Goal: Task Accomplishment & Management: Use online tool/utility

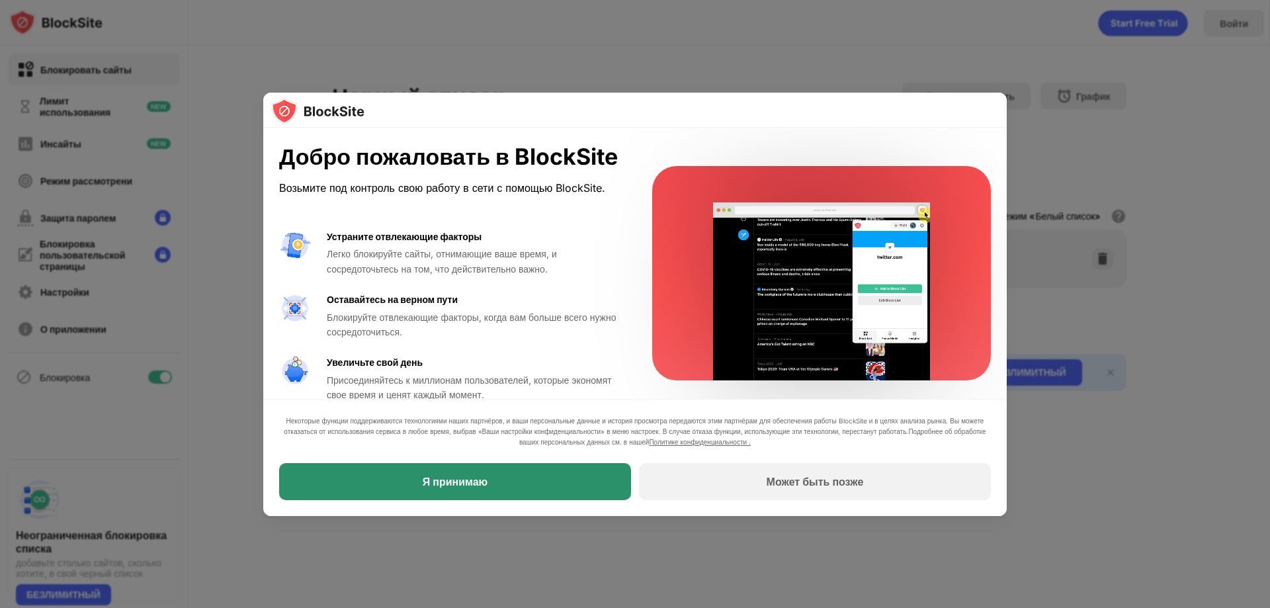
click at [468, 480] on font "Я принимаю" at bounding box center [455, 481] width 65 height 13
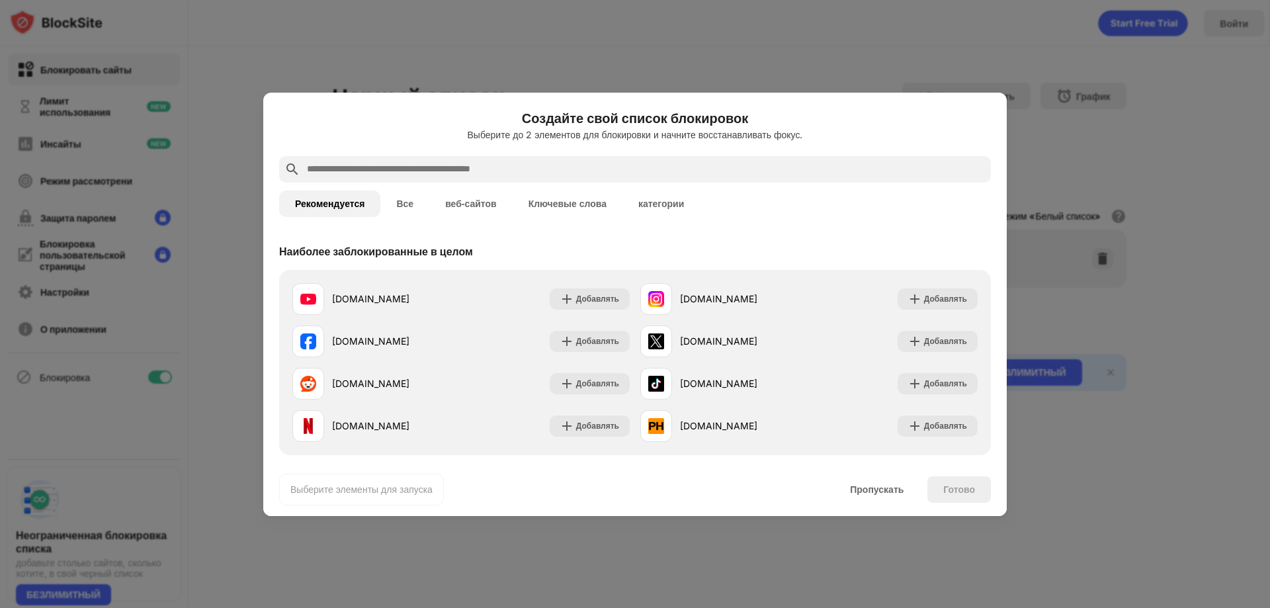
click at [524, 573] on div at bounding box center [635, 304] width 1270 height 608
click at [482, 163] on input "text" at bounding box center [646, 169] width 680 height 16
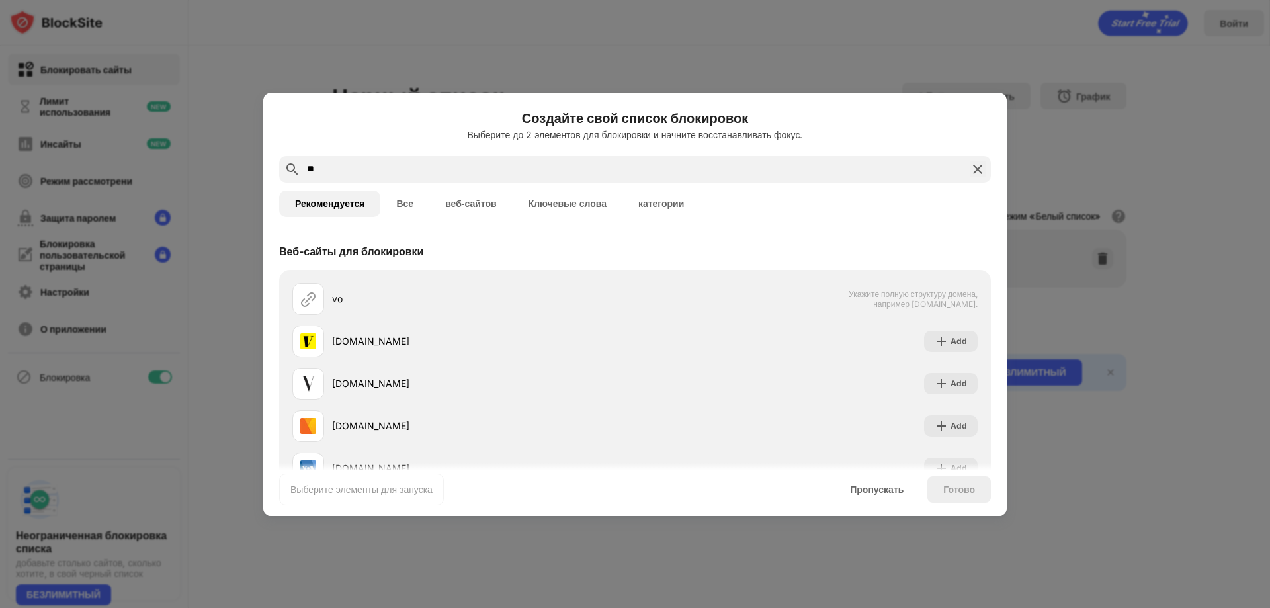
type input "*"
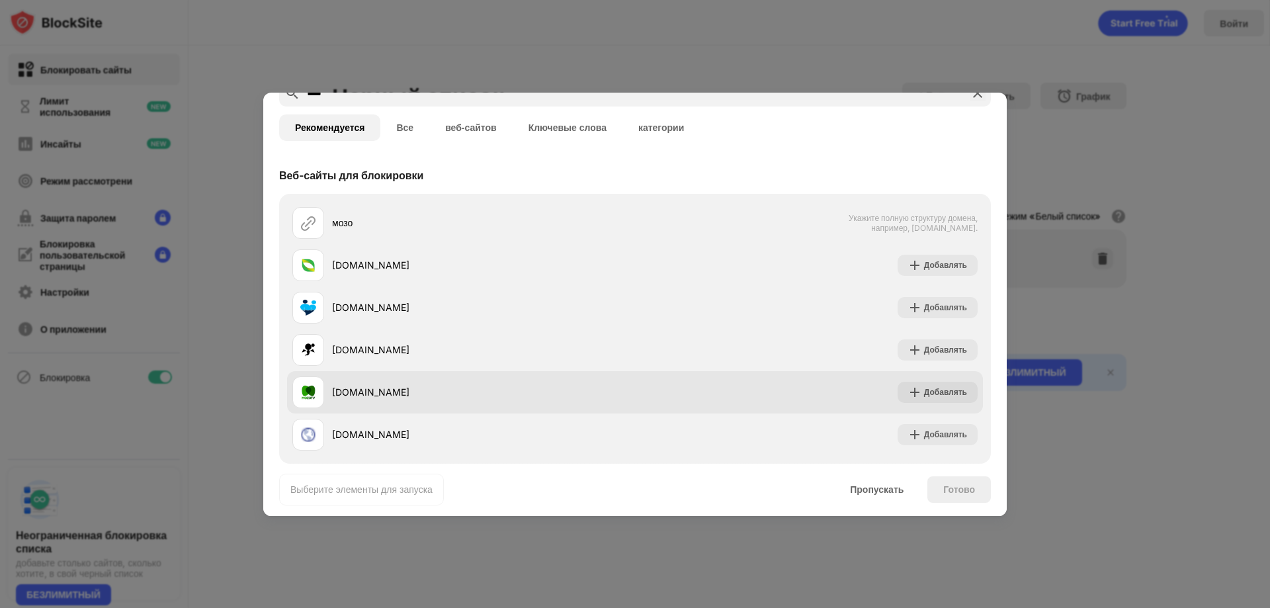
scroll to position [90, 0]
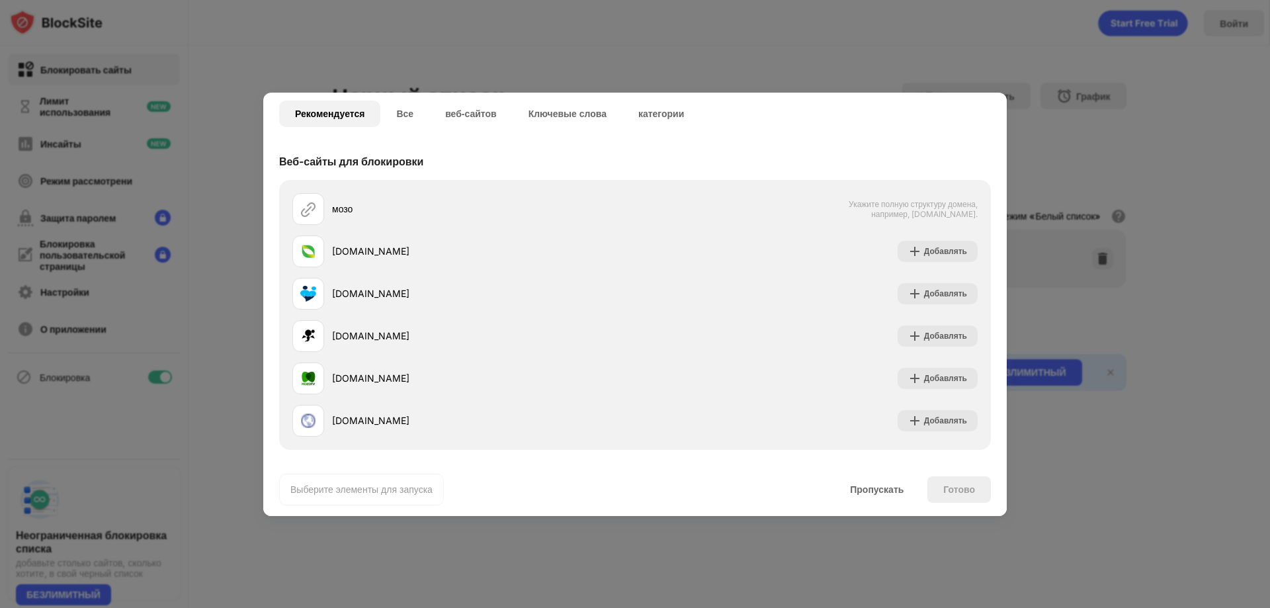
type input "****"
click at [476, 40] on div at bounding box center [635, 304] width 1270 height 608
click at [446, 113] on font "веб-сайтов" at bounding box center [471, 113] width 52 height 11
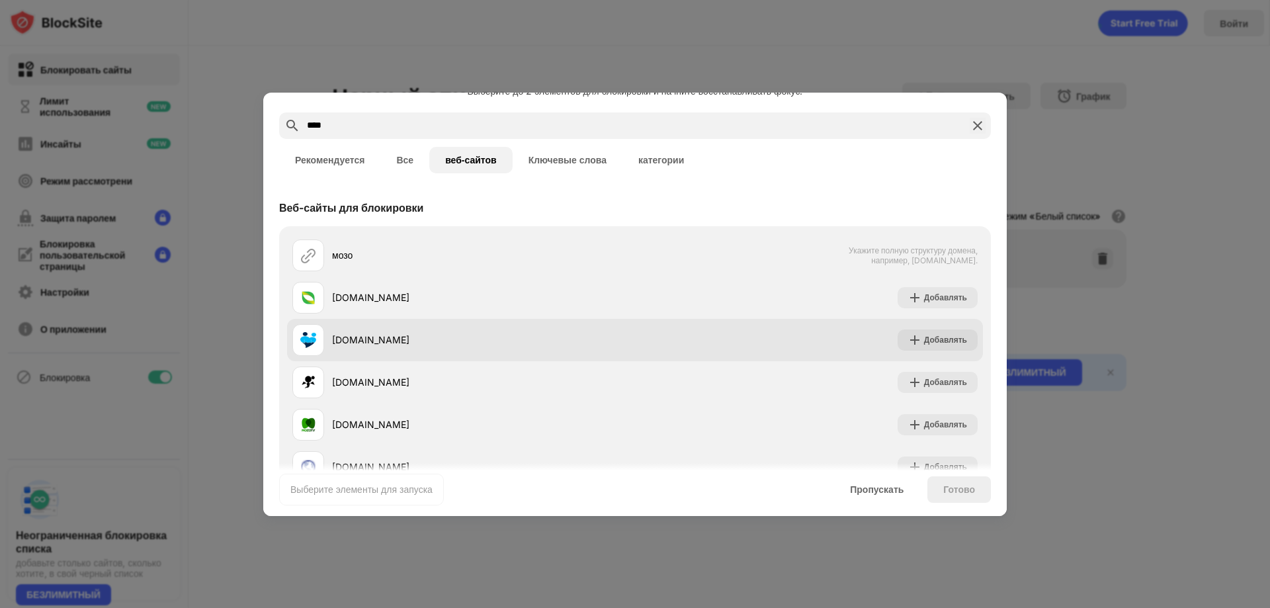
scroll to position [0, 0]
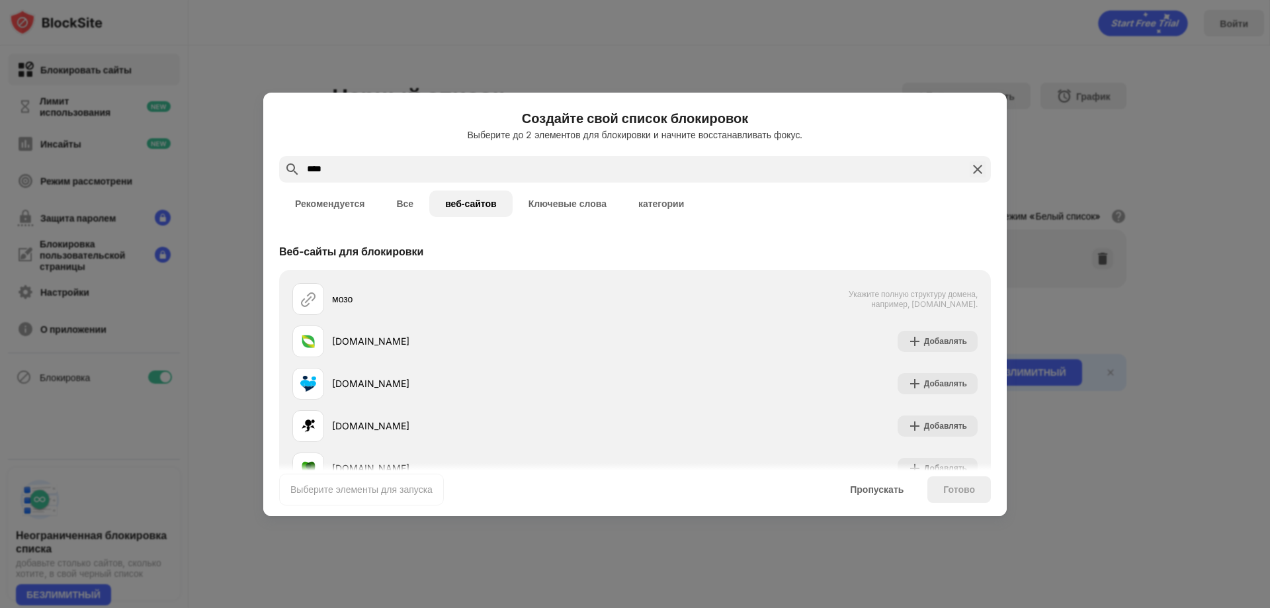
drag, startPoint x: 544, startPoint y: 165, endPoint x: 213, endPoint y: 204, distance: 333.7
click at [213, 607] on div "Создайте свой список блокировок Выберите до 2 элементов для блокировки и начнит…" at bounding box center [635, 608] width 1270 height 0
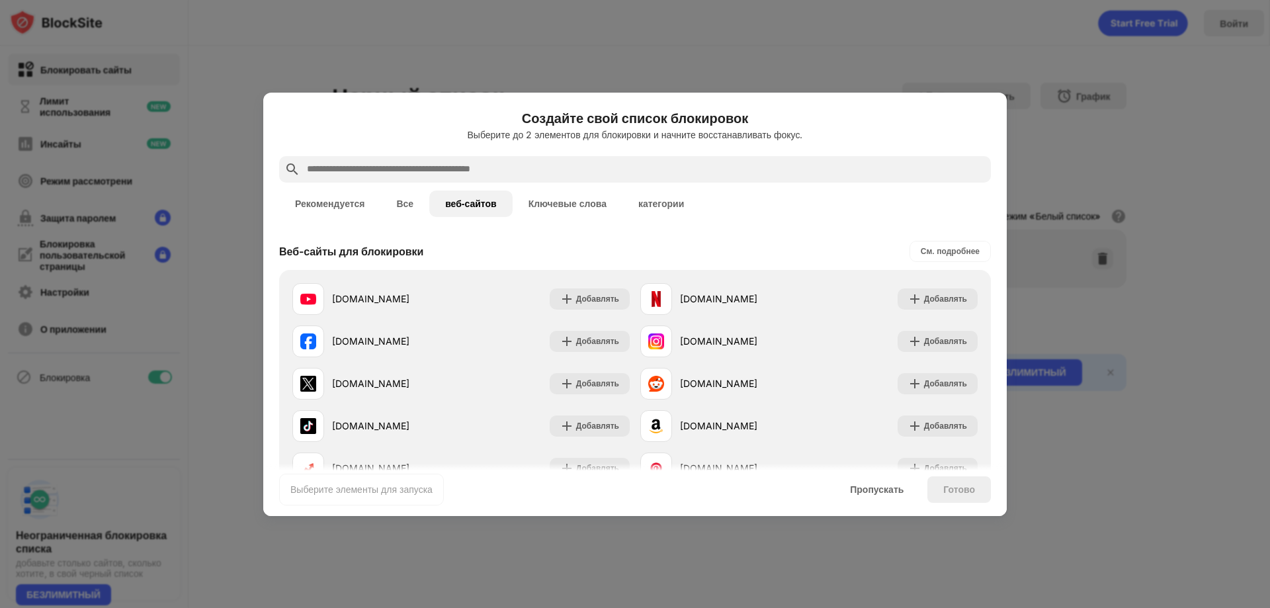
paste input "**********"
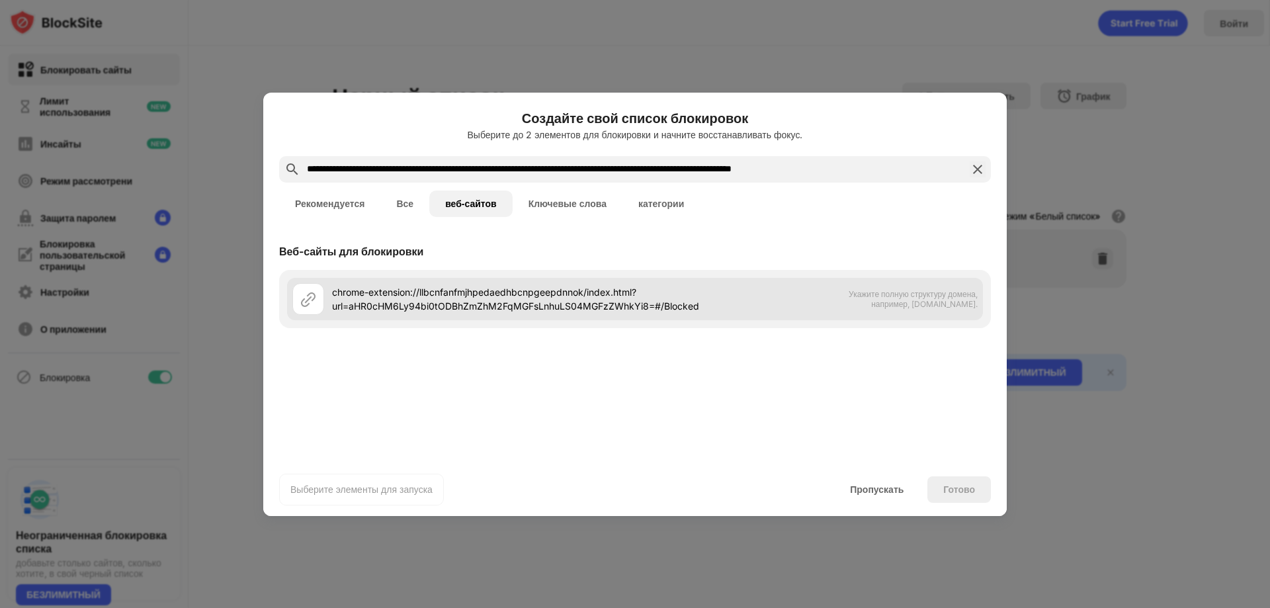
type input "**********"
click at [795, 302] on div "chrome-extension://llbcnfanfmjhpedaedhbcnpgeepdnnok/index.html?url=aHR0cHM6Ly94…" at bounding box center [635, 299] width 696 height 42
click at [518, 315] on div "chrome-extension://llbcnfanfmjhpedaedhbcnpgeepdnnok/index.html?url=aHR0cHM6Ly94…" at bounding box center [635, 299] width 696 height 42
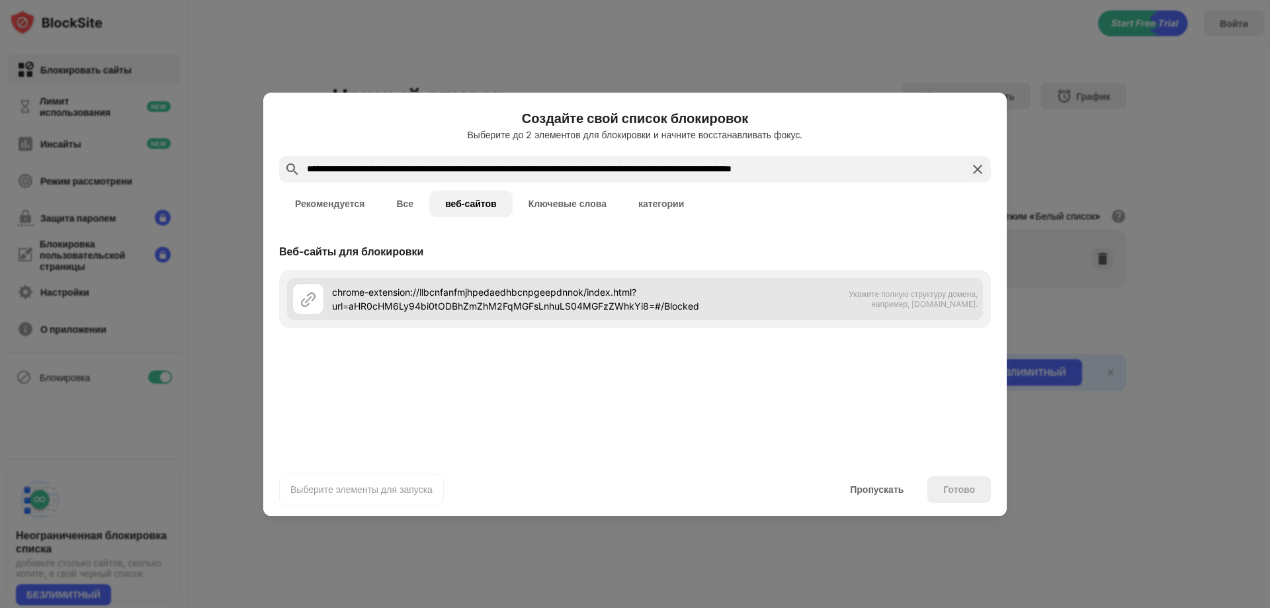
click at [881, 288] on div "chrome-extension://llbcnfanfmjhpedaedhbcnpgeepdnnok/index.html?url=aHR0cHM6Ly94…" at bounding box center [635, 299] width 696 height 42
click at [881, 290] on div "chrome-extension://llbcnfanfmjhpedaedhbcnpgeepdnnok/index.html?url=aHR0cHM6Ly94…" at bounding box center [635, 299] width 696 height 42
click at [841, 309] on div "chrome-extension://llbcnfanfmjhpedaedhbcnpgeepdnnok/index.html?url=aHR0cHM6Ly94…" at bounding box center [635, 299] width 696 height 42
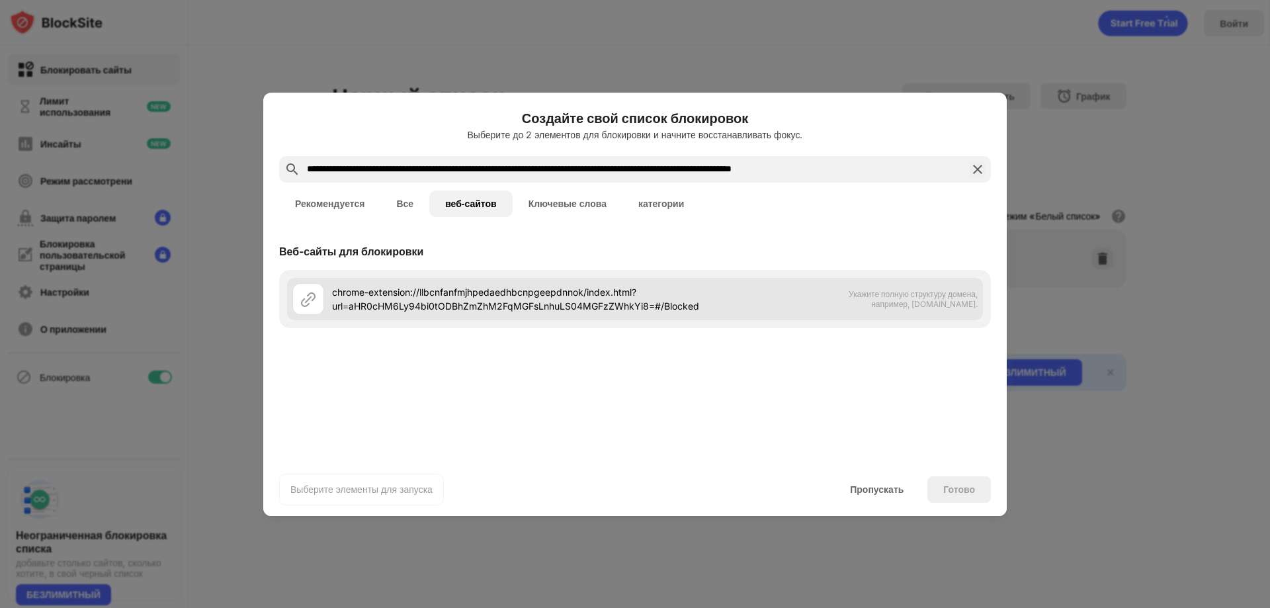
click at [841, 309] on div "chrome-extension://llbcnfanfmjhpedaedhbcnpgeepdnnok/index.html?url=aHR0cHM6Ly94…" at bounding box center [635, 299] width 696 height 42
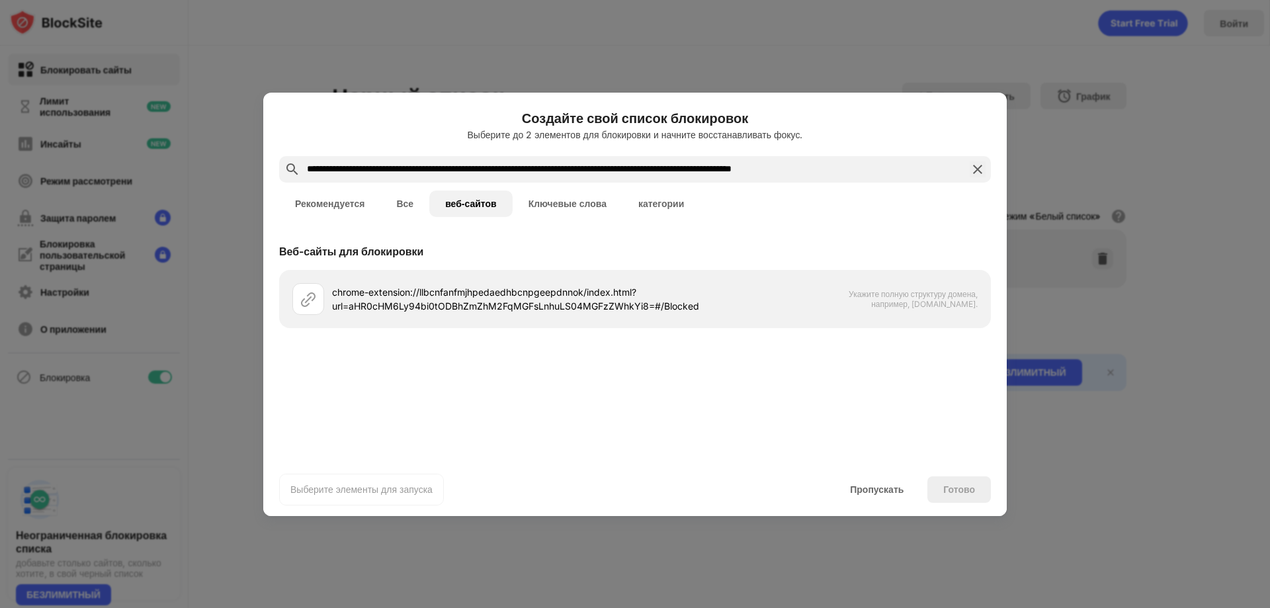
click at [840, 266] on div "Веб-сайты для блокировки" at bounding box center [635, 251] width 712 height 37
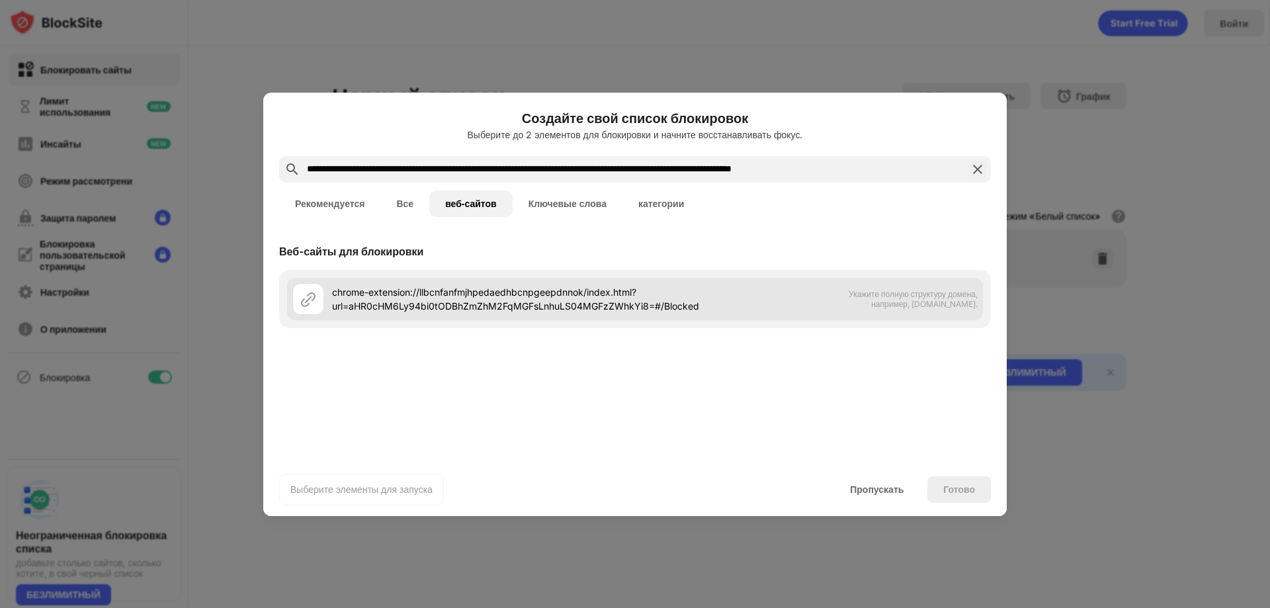
click at [528, 288] on font "chrome-extension://llbcnfanfmjhpedaedhbcnpgeepdnnok/index.html?url=aHR0cHM6Ly94…" at bounding box center [515, 298] width 367 height 25
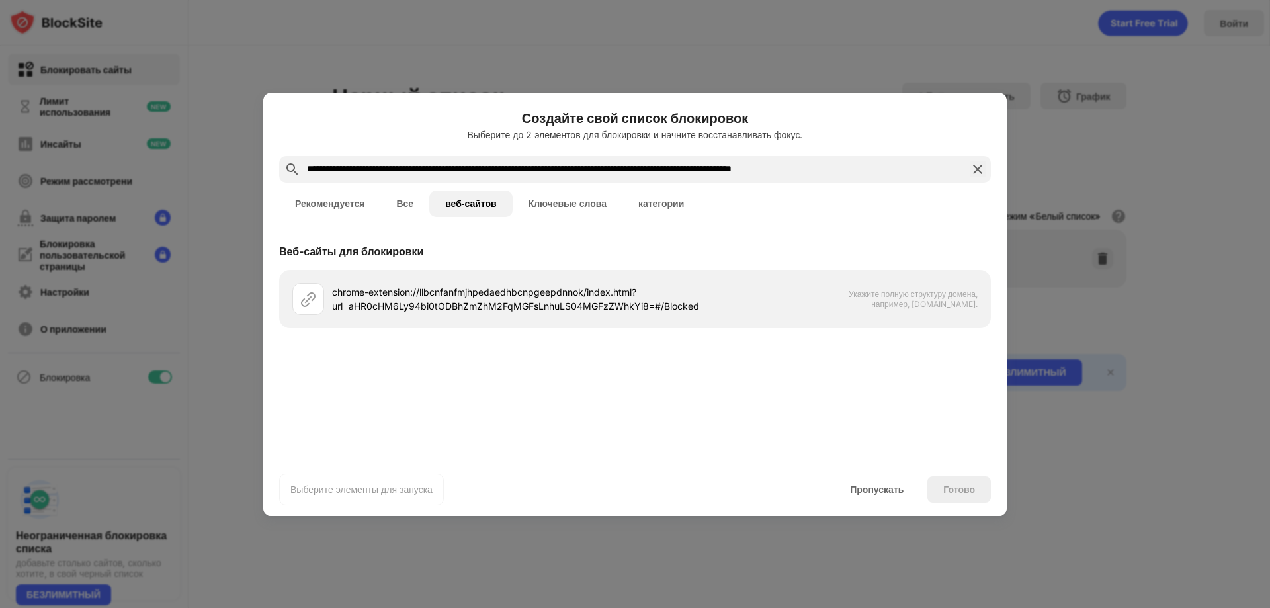
click at [941, 484] on div "Готово" at bounding box center [958, 489] width 63 height 26
click at [970, 170] on img at bounding box center [978, 169] width 16 height 16
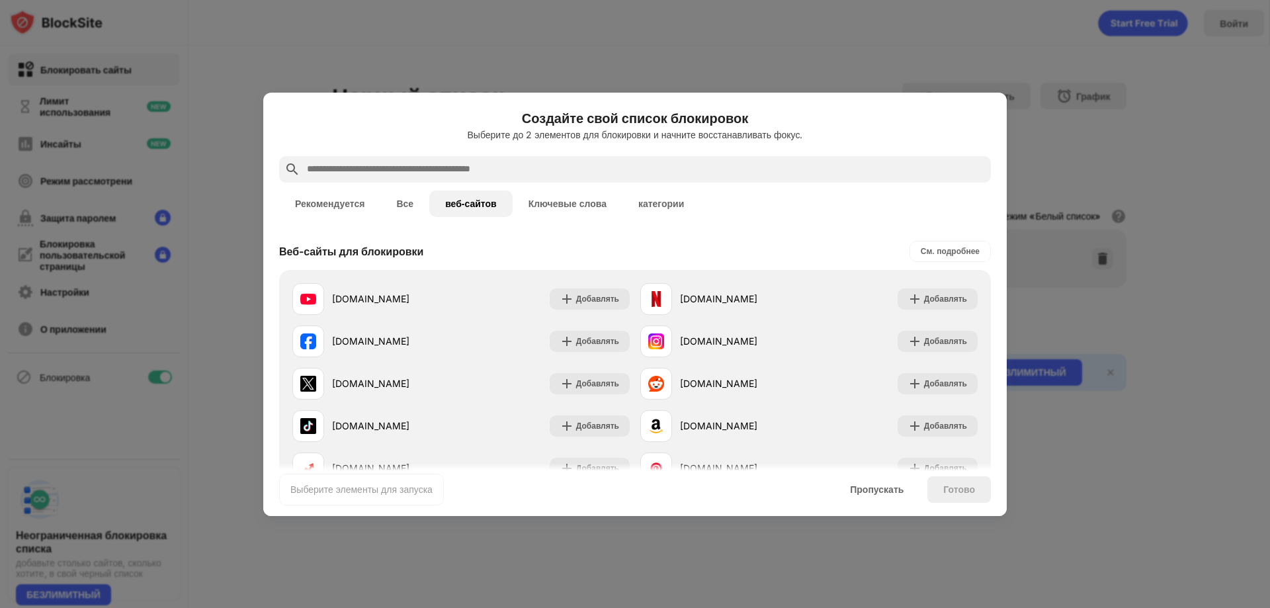
click at [398, 206] on font "Все" at bounding box center [404, 203] width 17 height 11
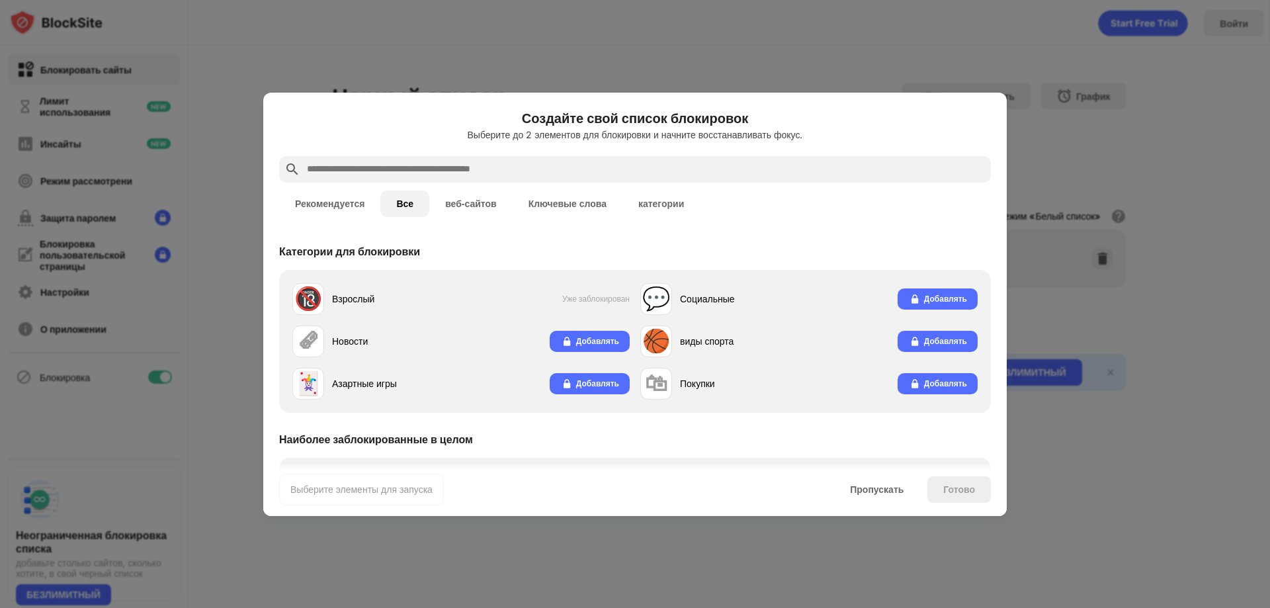
click at [405, 162] on input "text" at bounding box center [646, 169] width 680 height 16
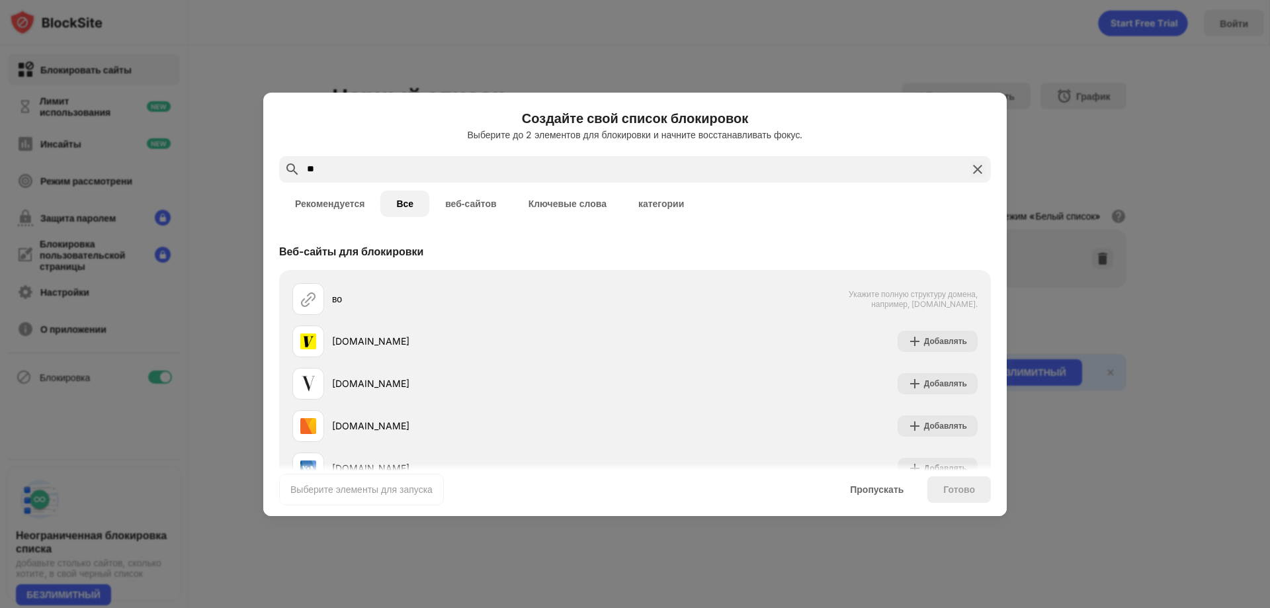
type input "*"
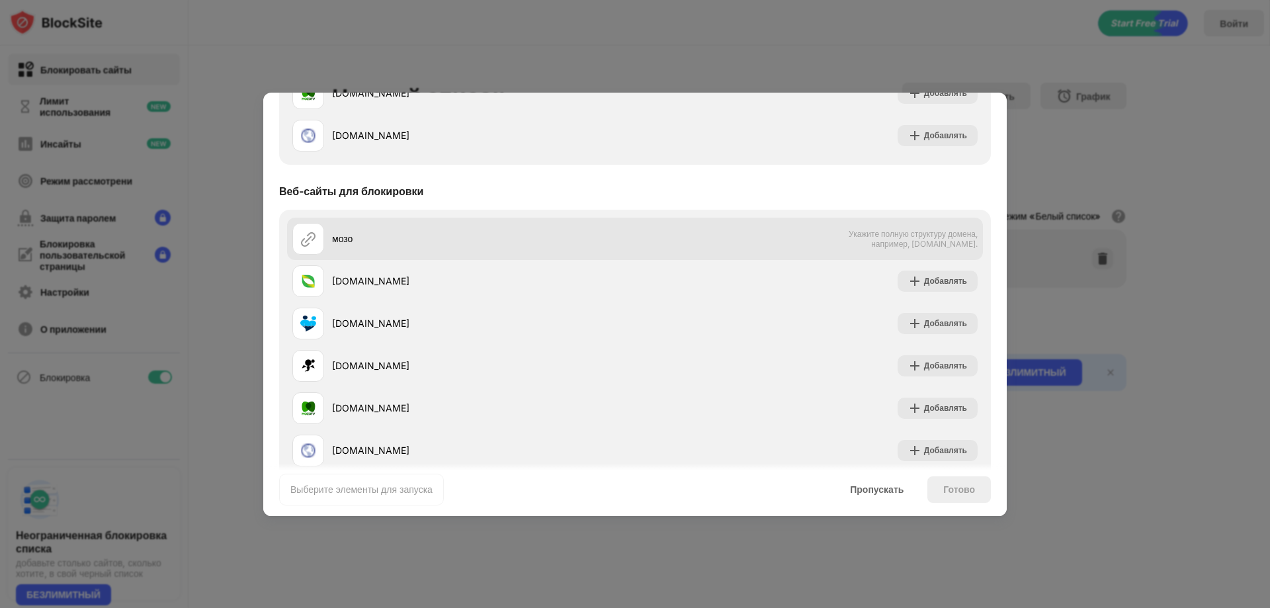
scroll to position [397, 0]
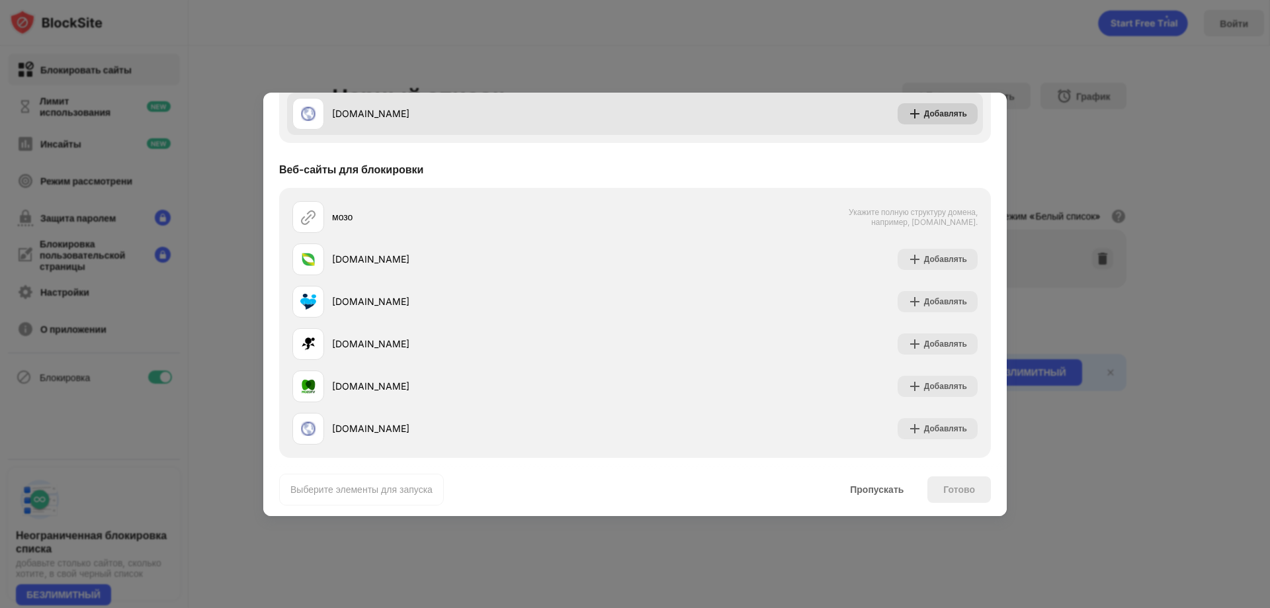
type input "****"
click at [946, 122] on div "Добавлять" at bounding box center [938, 113] width 80 height 21
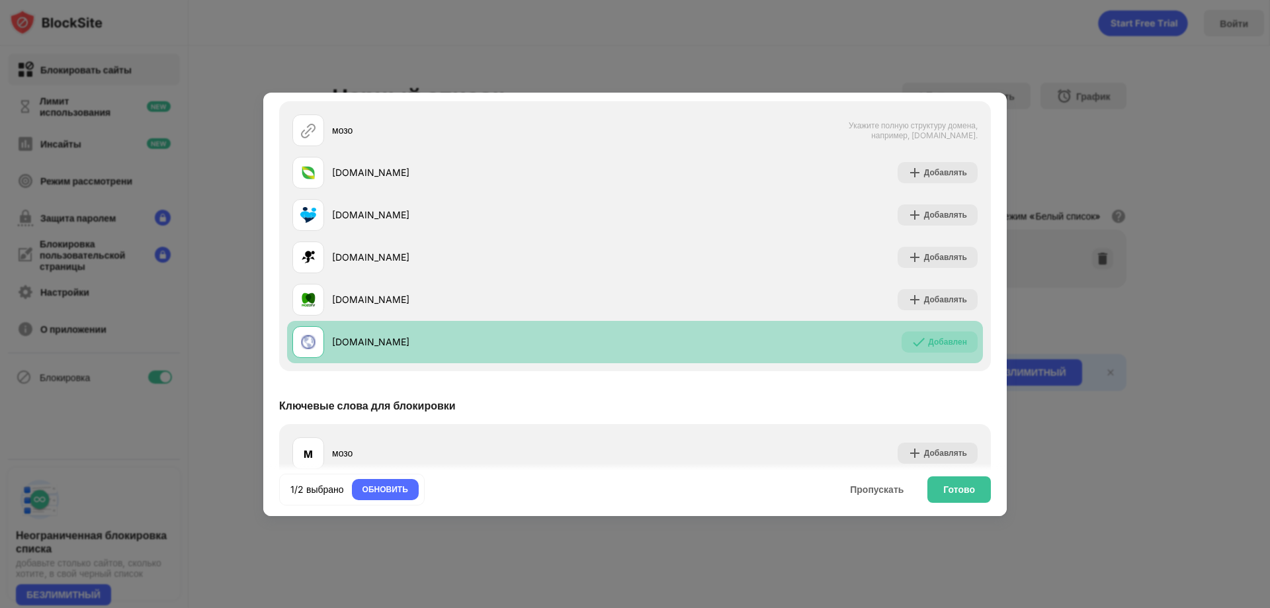
scroll to position [508, 0]
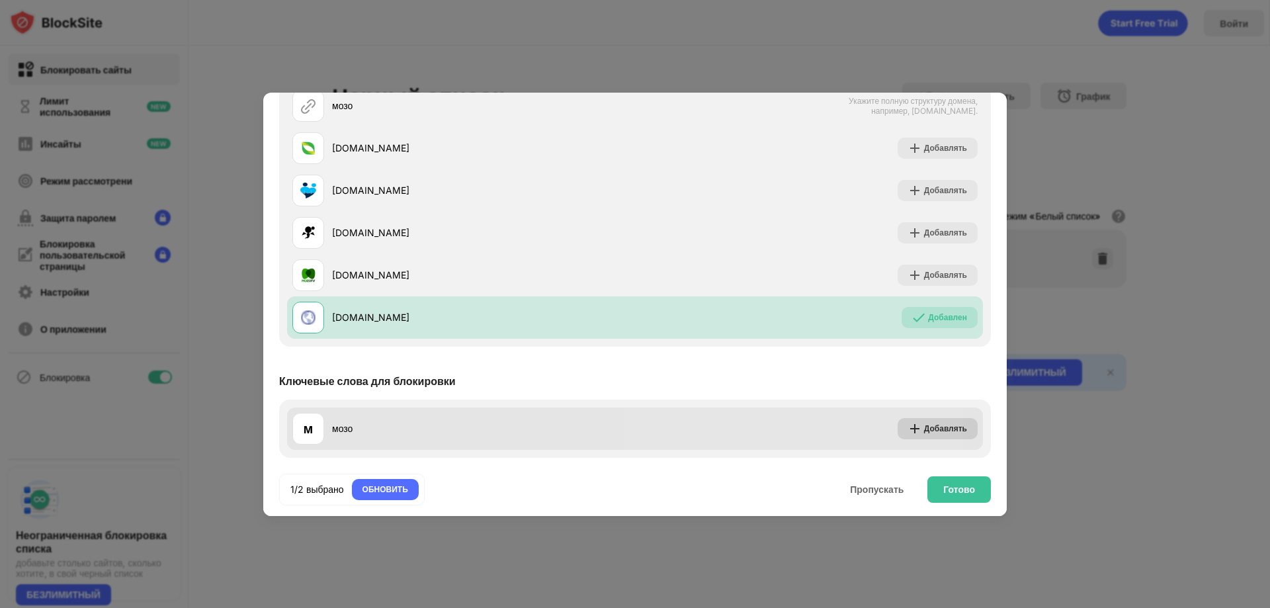
click at [928, 421] on div "Добавлять" at bounding box center [938, 428] width 80 height 21
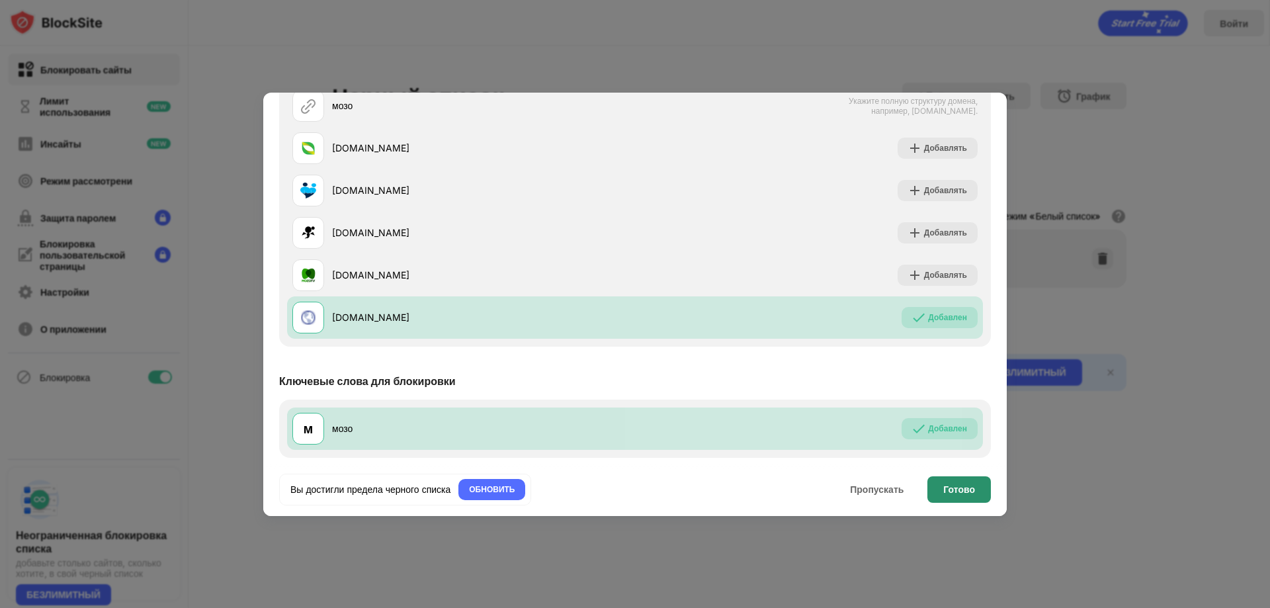
click at [959, 498] on div "Готово" at bounding box center [958, 489] width 63 height 26
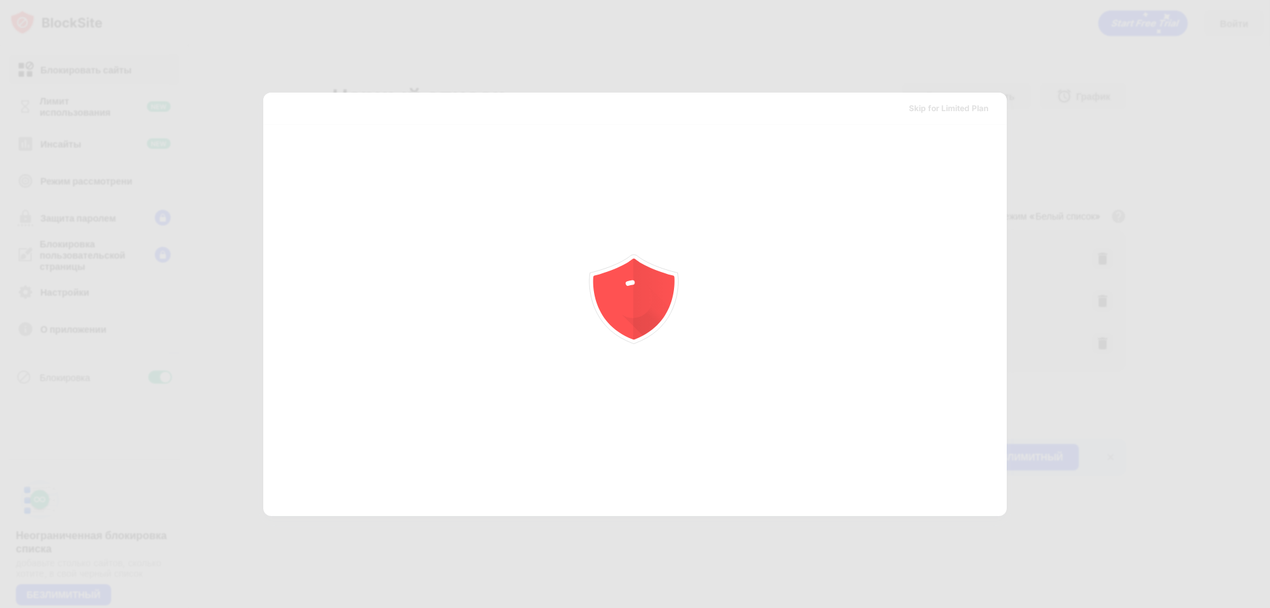
scroll to position [0, 0]
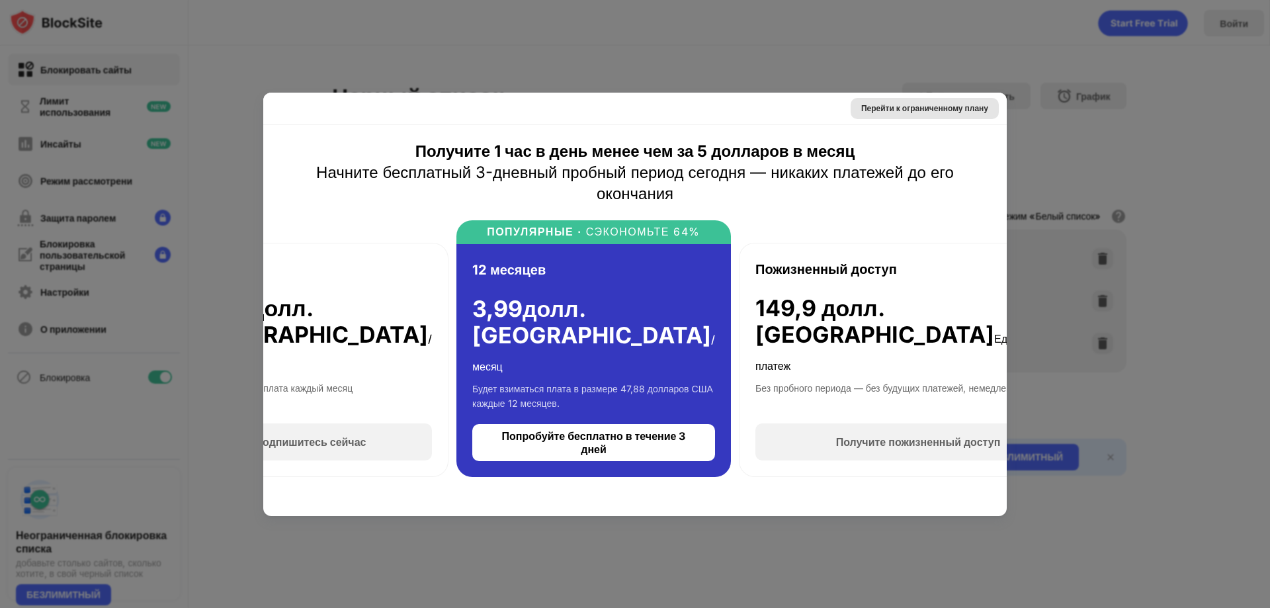
click at [960, 105] on font "Перейти к ограниченному плану" at bounding box center [924, 108] width 127 height 10
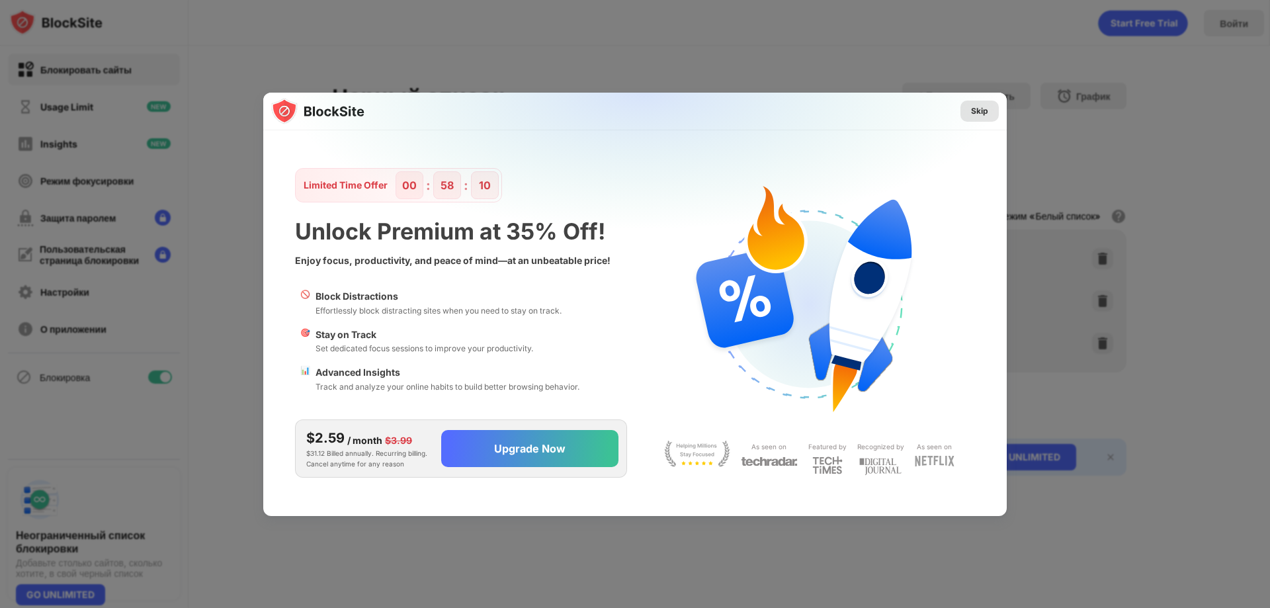
click at [973, 109] on div "Skip" at bounding box center [979, 111] width 17 height 13
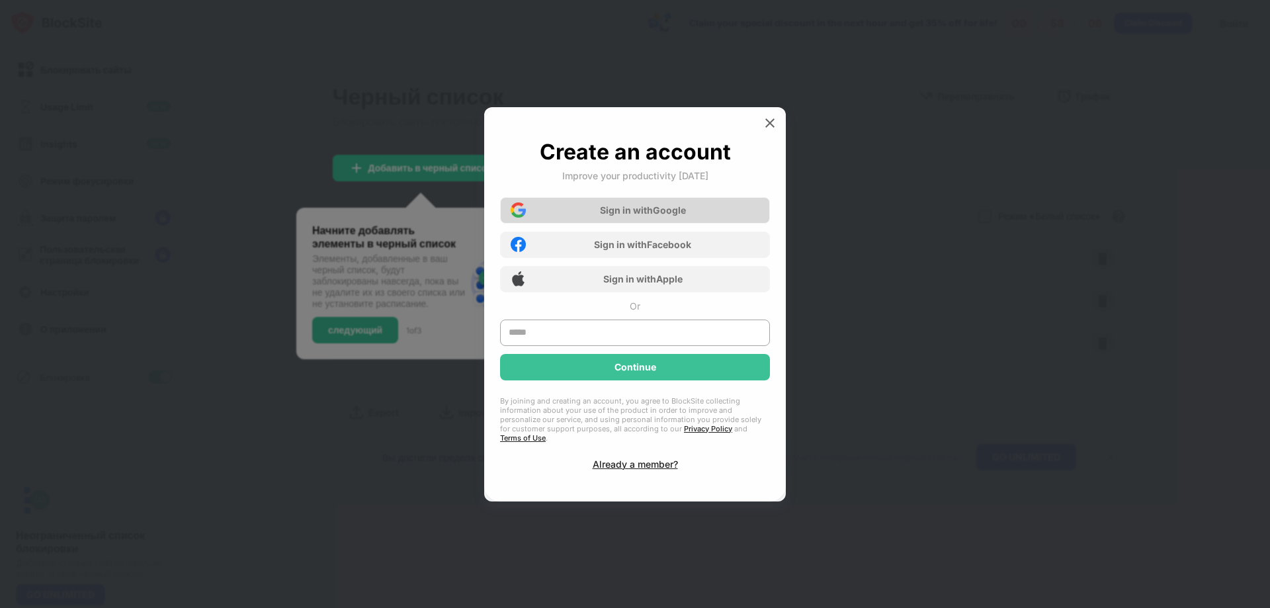
click at [552, 205] on div "Sign in with Google" at bounding box center [635, 210] width 270 height 26
click at [633, 206] on div "Sign in with Google" at bounding box center [635, 210] width 270 height 26
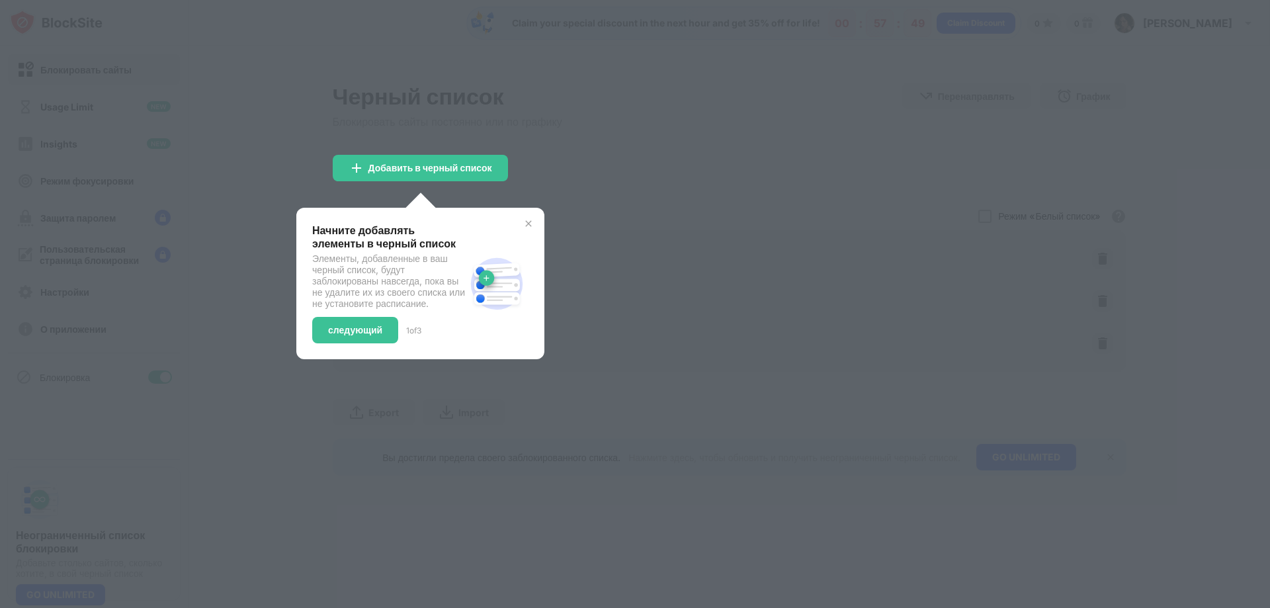
click at [634, 213] on div at bounding box center [635, 304] width 1270 height 608
click at [538, 224] on div "Начните добавлять элементы в черный список Элементы, добавленные в ваш черный с…" at bounding box center [420, 283] width 248 height 151
click at [324, 359] on div "Начните добавлять элементы в черный список Элементы, добавленные в ваш черный с…" at bounding box center [420, 283] width 248 height 151
click at [338, 335] on div "следующий" at bounding box center [355, 330] width 54 height 11
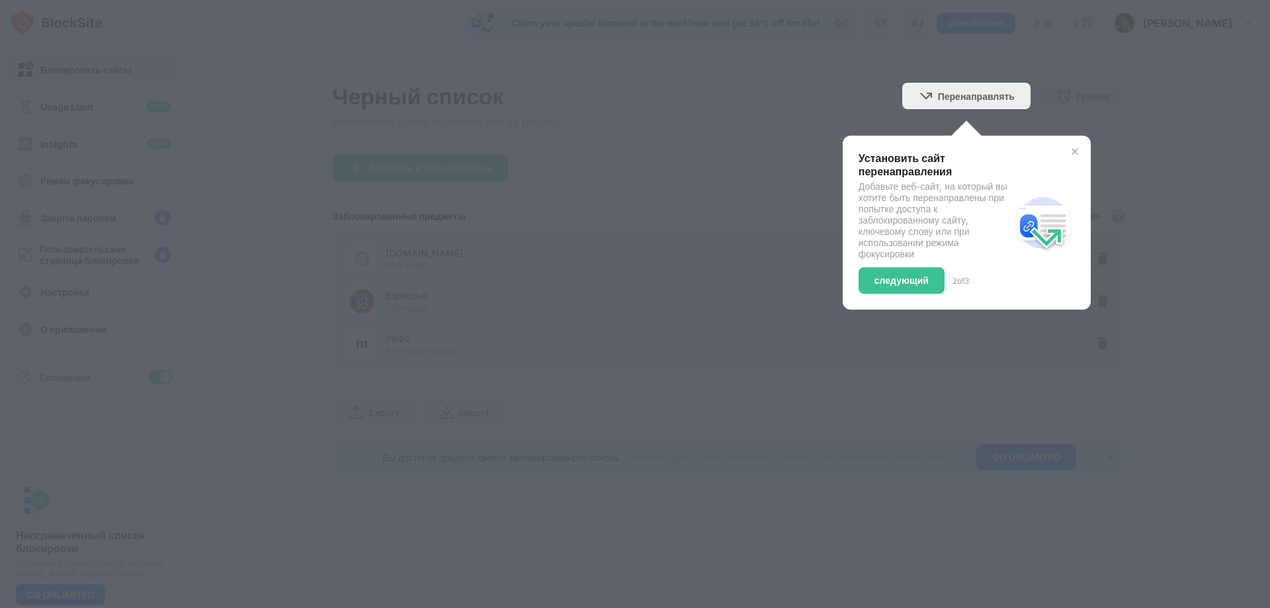
click at [338, 339] on div at bounding box center [635, 304] width 1270 height 608
click at [920, 276] on div "следующий" at bounding box center [901, 280] width 54 height 11
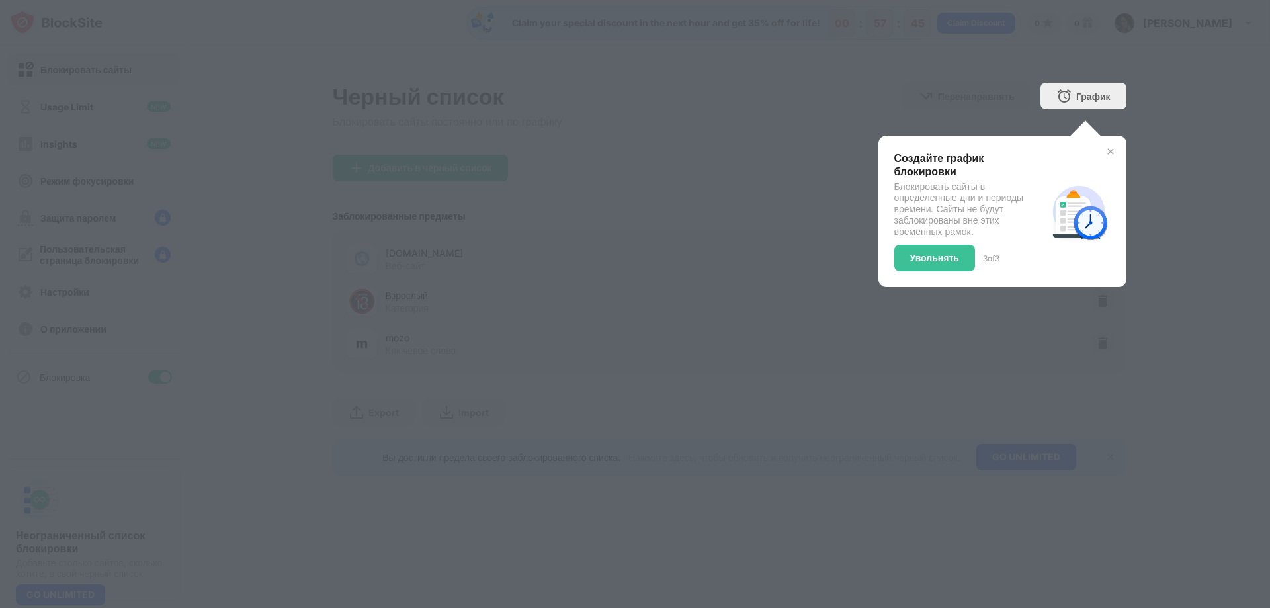
click at [920, 277] on div "Создайте график блокировки Блокировать сайты в определенные дни и периоды време…" at bounding box center [1002, 211] width 248 height 151
click at [922, 259] on div "Увольнять" at bounding box center [934, 258] width 49 height 11
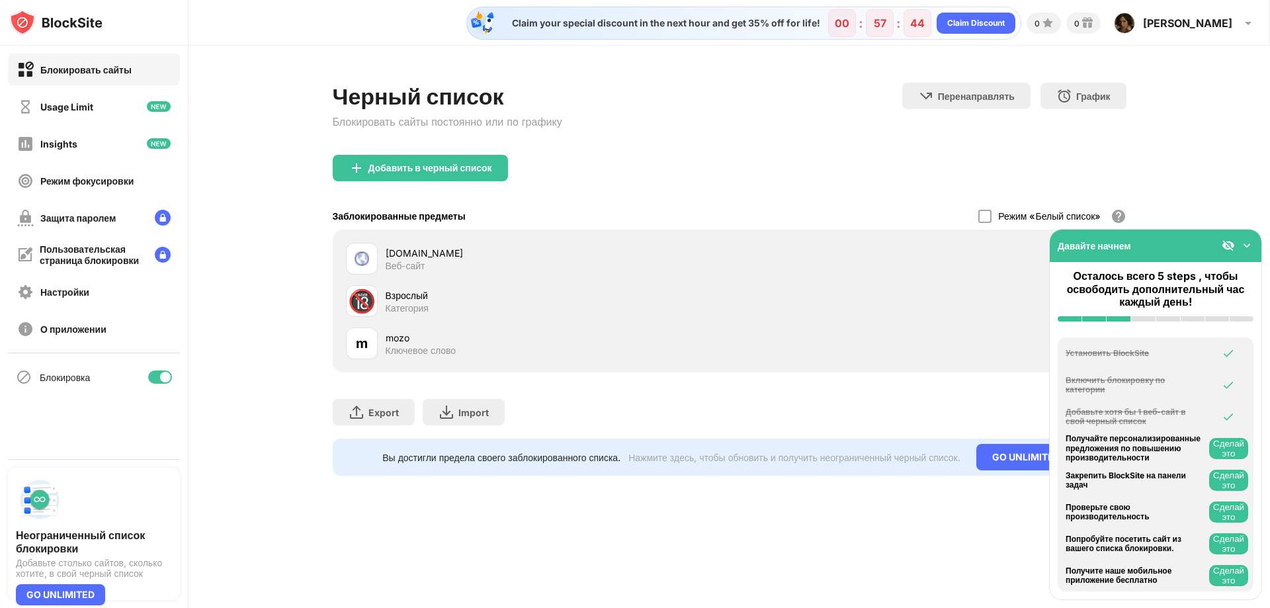
click at [241, 262] on div "Черный список Блокировать сайты постоянно или по графику Перенаправлять Нажмите…" at bounding box center [728, 279] width 1081 height 467
click at [1239, 242] on div at bounding box center [1238, 245] width 32 height 13
click at [1248, 236] on div "Давайте начнем" at bounding box center [1156, 246] width 212 height 32
click at [1243, 245] on img at bounding box center [1246, 245] width 13 height 13
